Goal: Transaction & Acquisition: Subscribe to service/newsletter

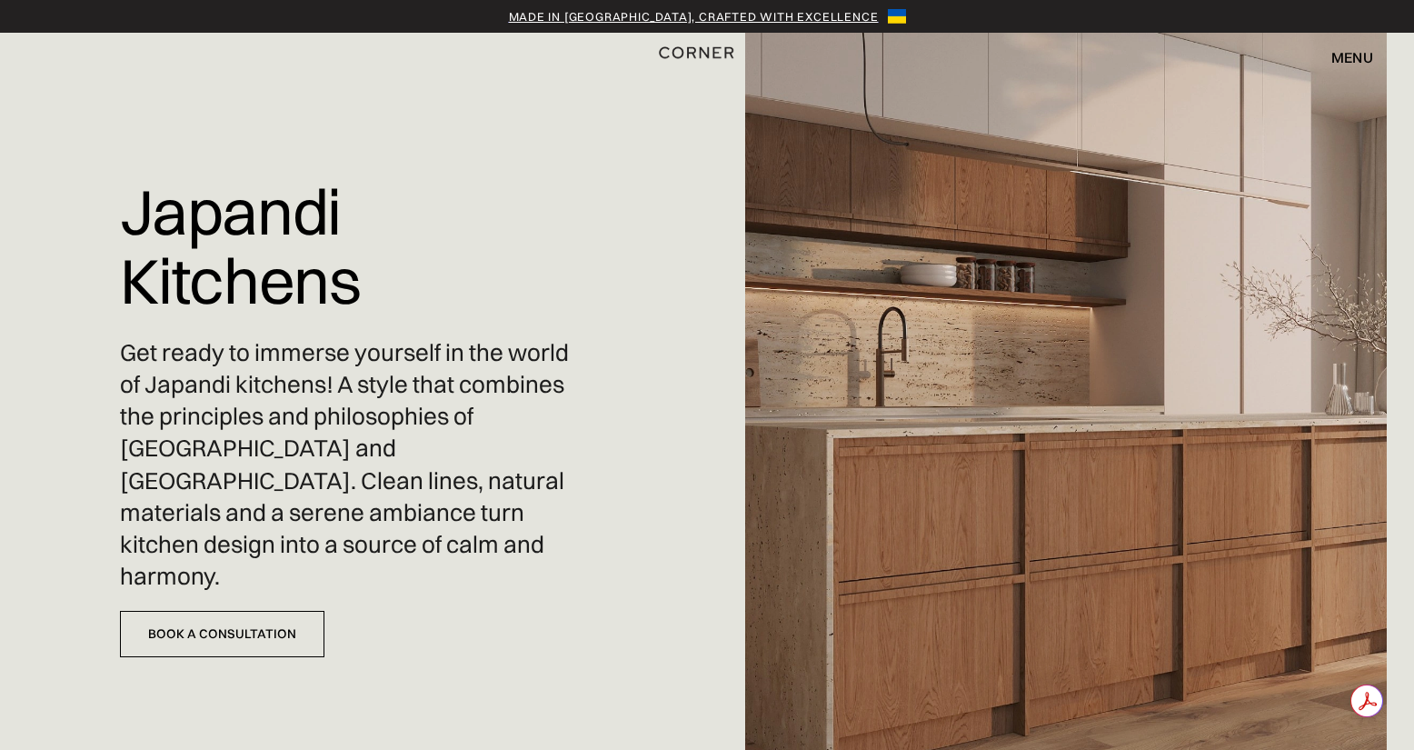
click at [690, 50] on img "home" at bounding box center [696, 53] width 74 height 24
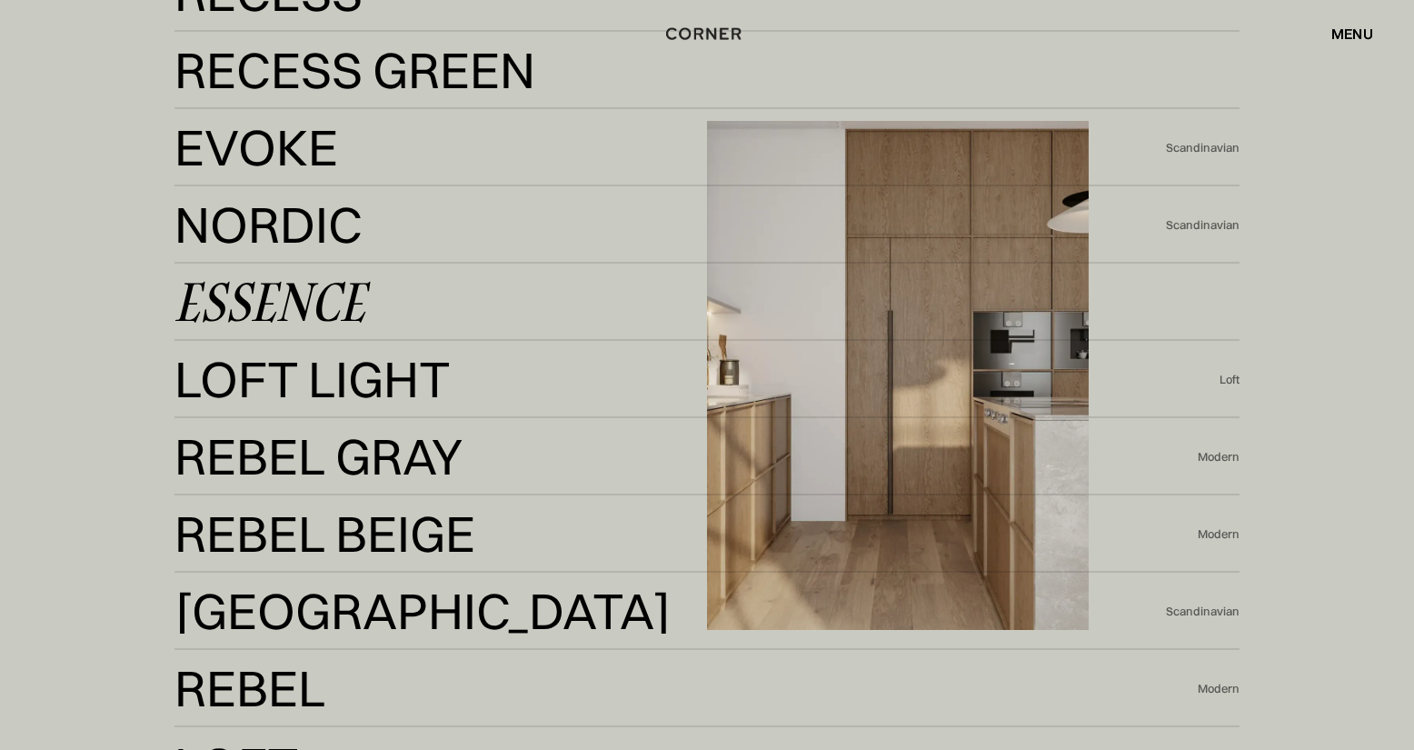
scroll to position [3634, 0]
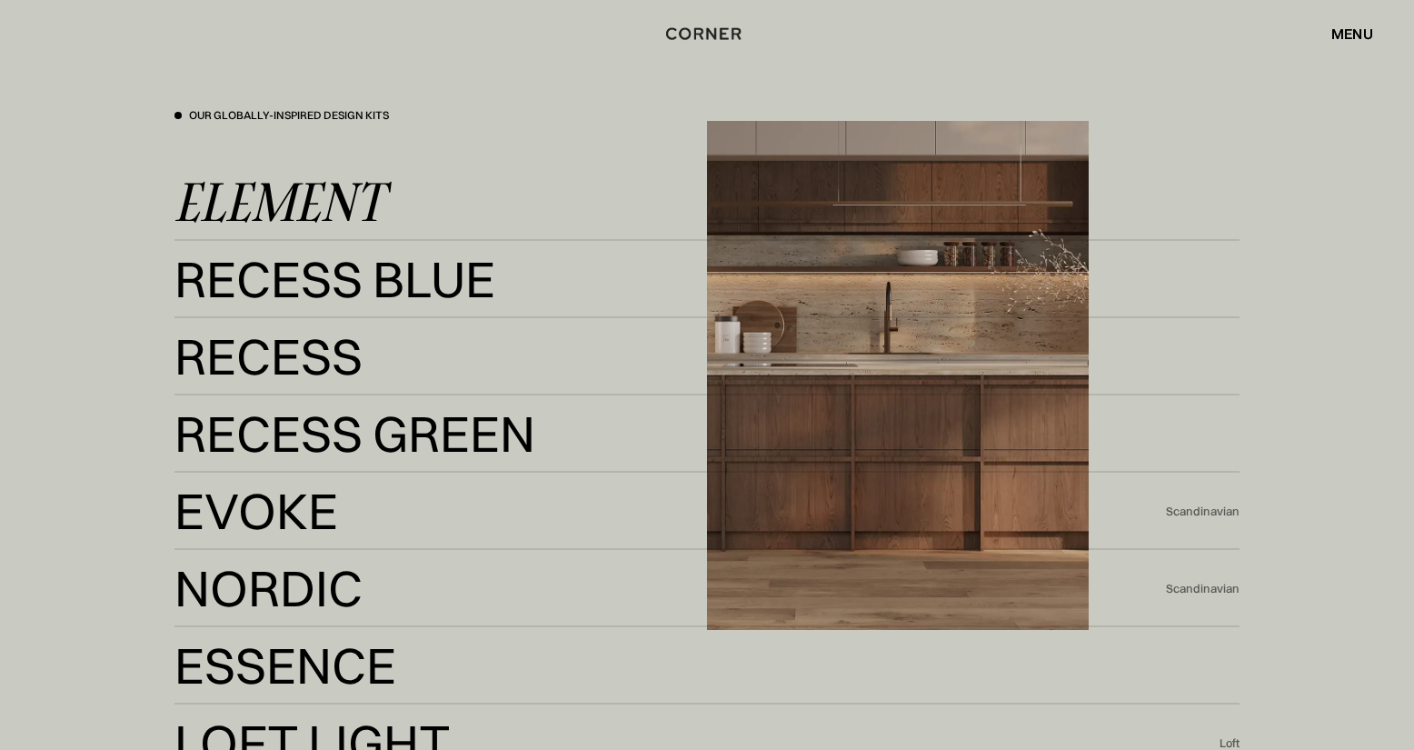
click at [325, 214] on div "Element" at bounding box center [278, 202] width 209 height 44
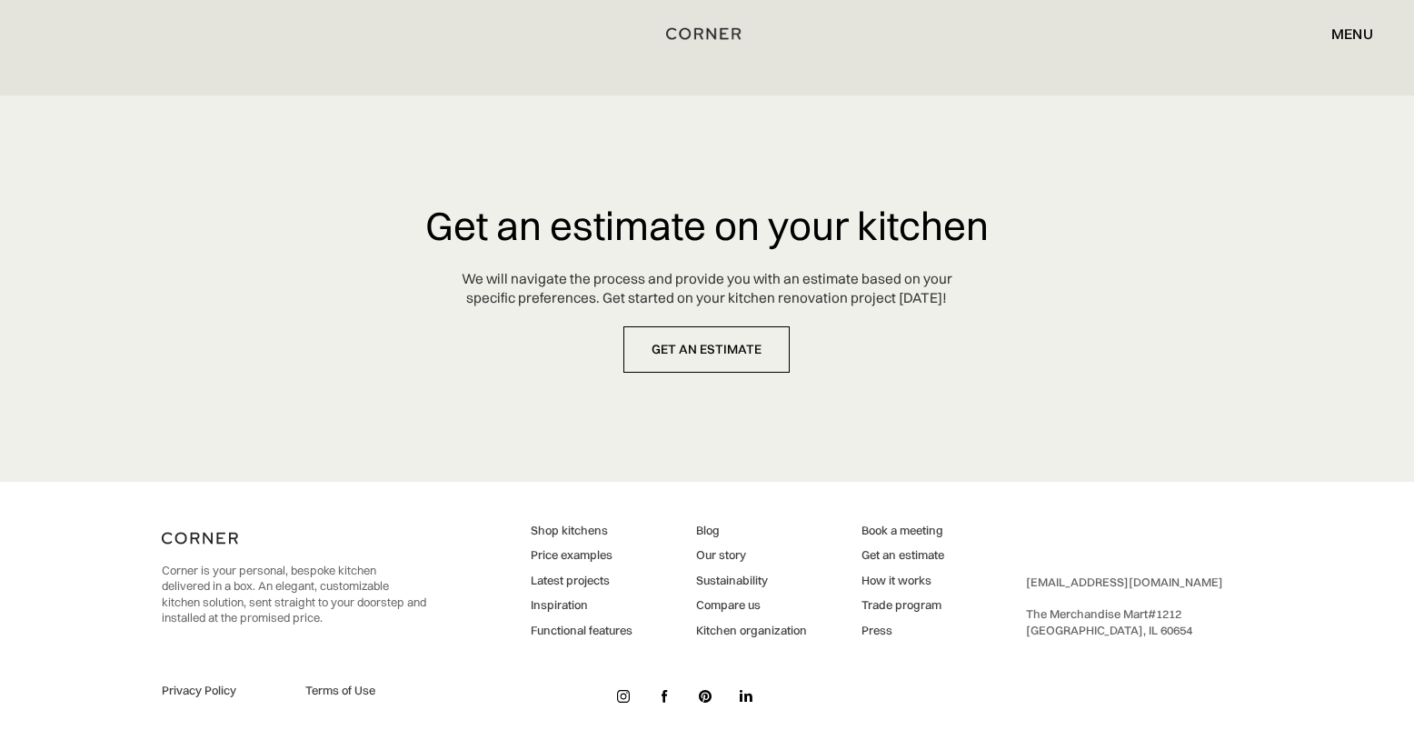
scroll to position [9119, 0]
click at [889, 607] on link "Trade program" at bounding box center [902, 604] width 83 height 16
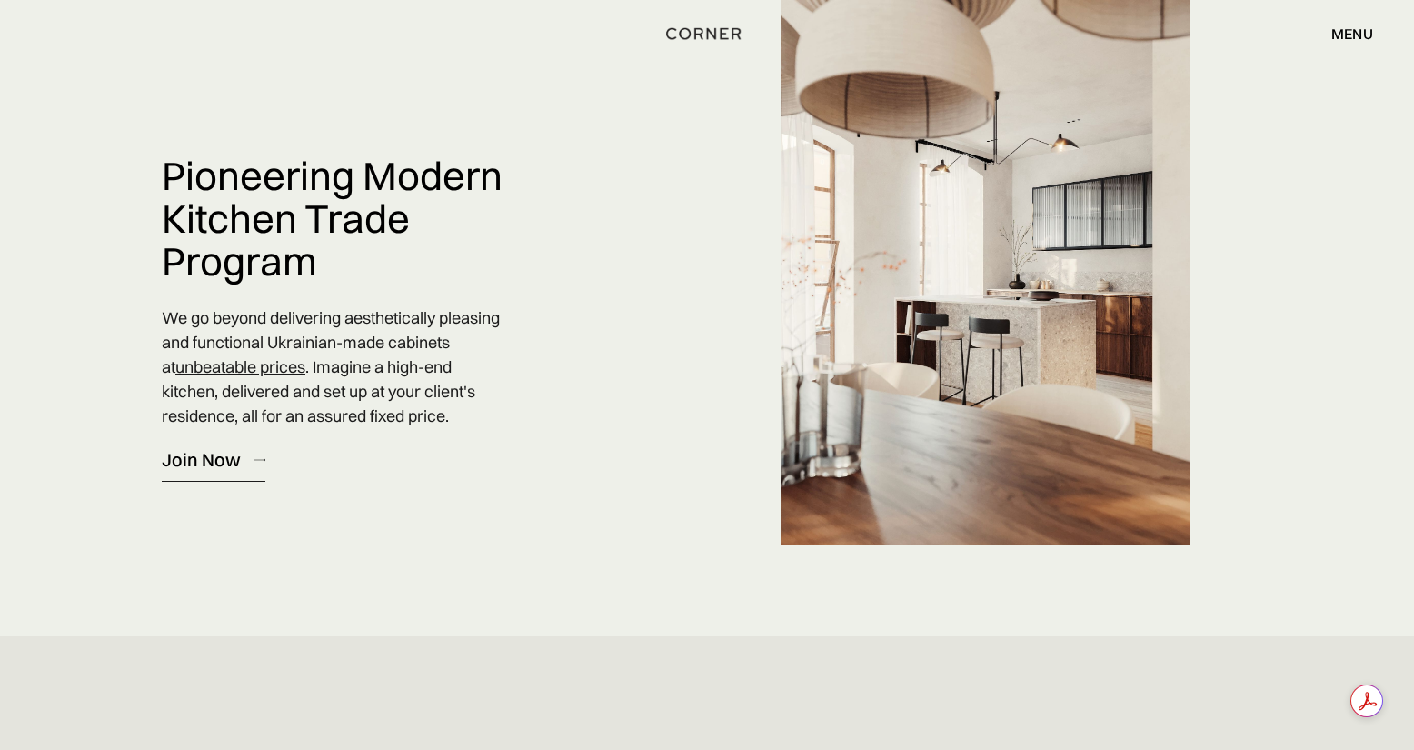
click at [201, 471] on div "Join Now" at bounding box center [201, 459] width 79 height 25
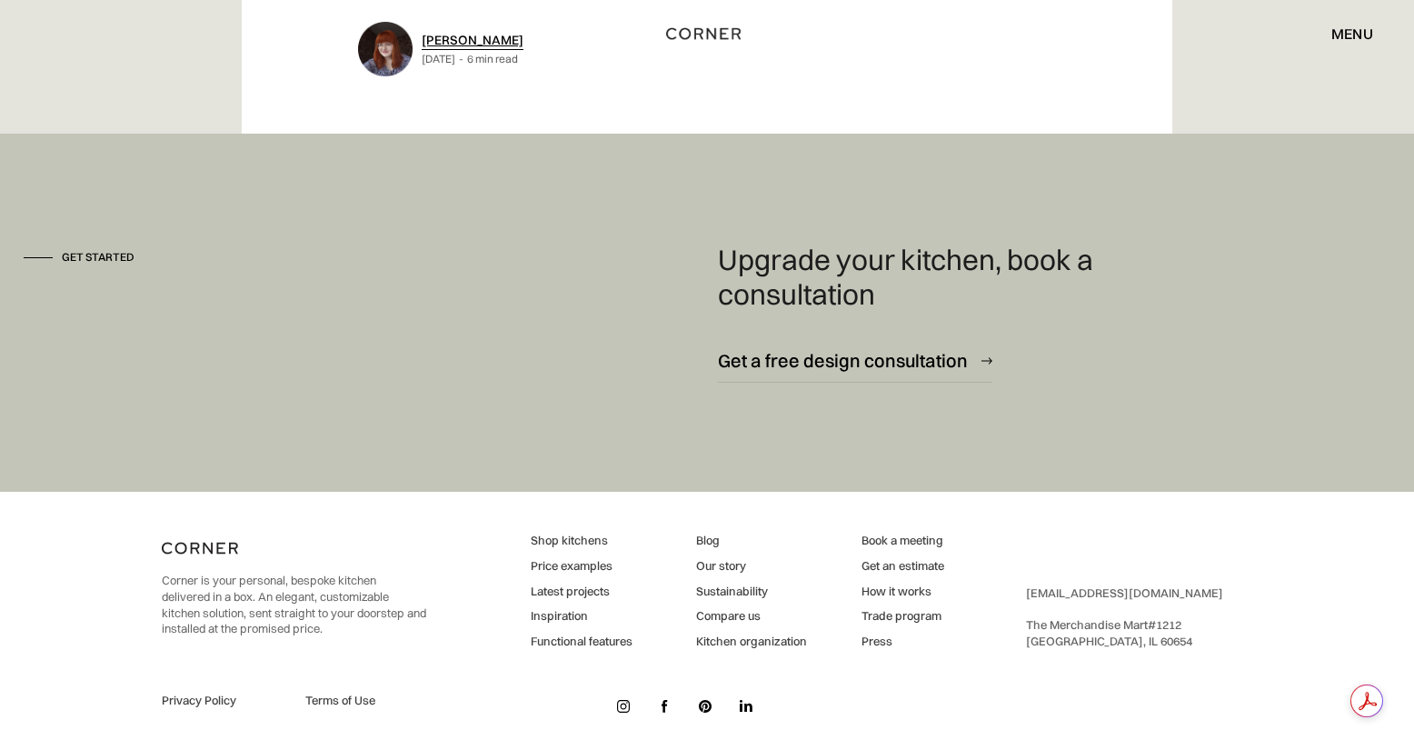
scroll to position [9018, 0]
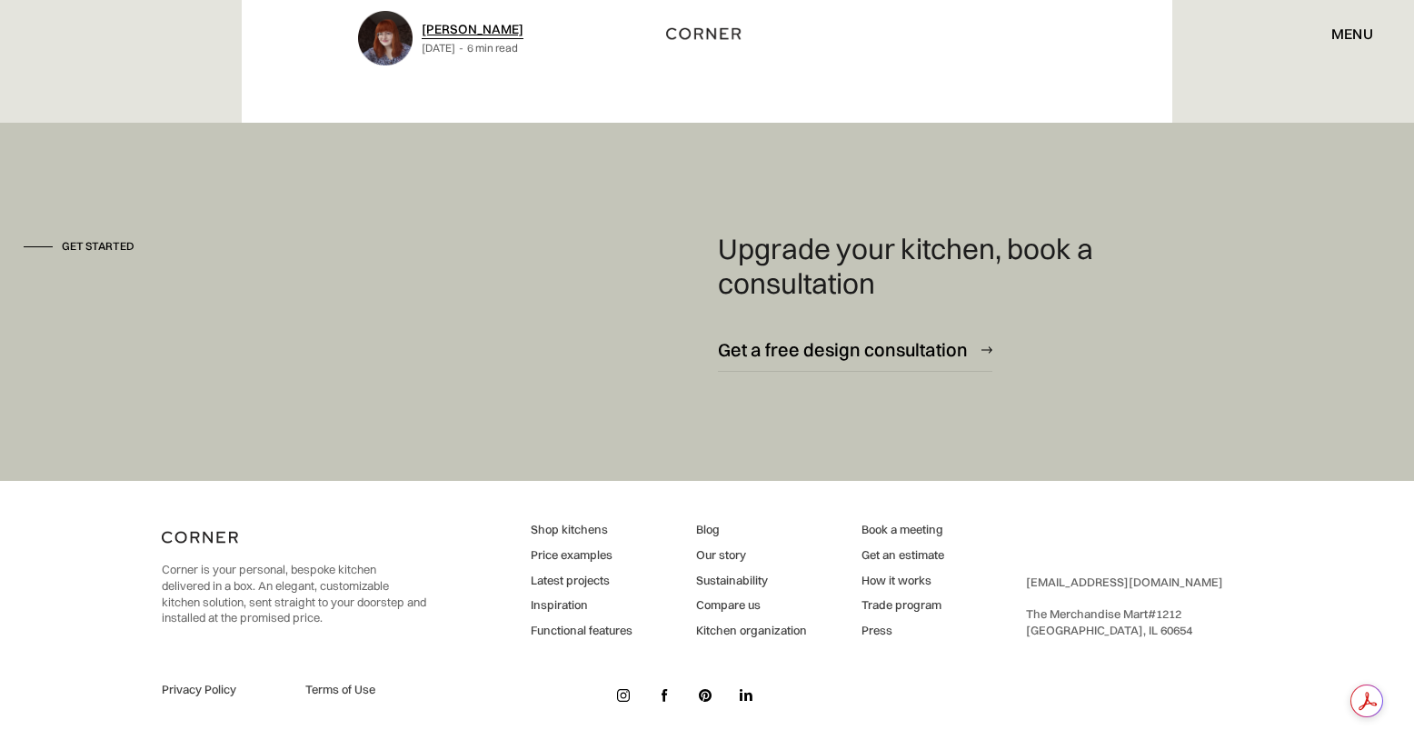
click at [539, 548] on link "Price examples" at bounding box center [582, 555] width 102 height 16
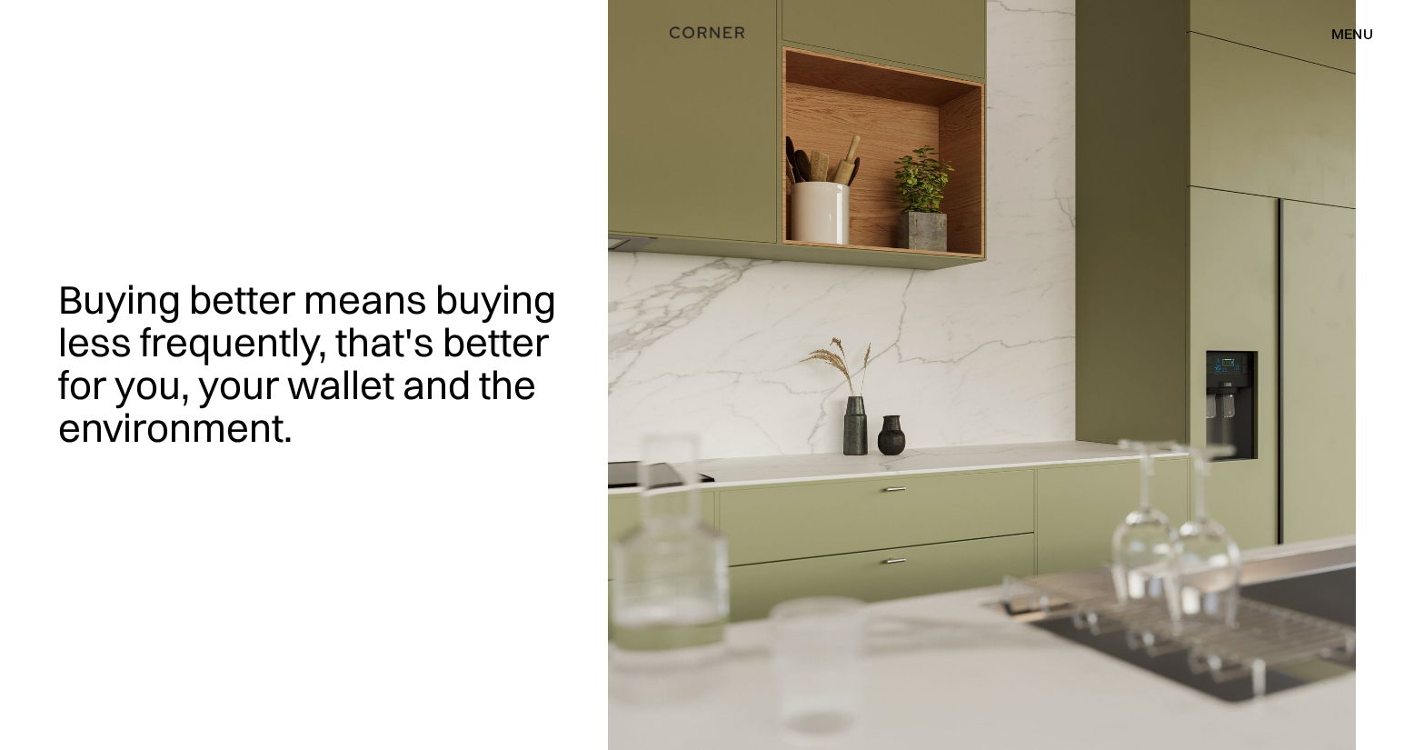
click at [714, 33] on img "home" at bounding box center [707, 33] width 74 height 24
